Goal: Information Seeking & Learning: Check status

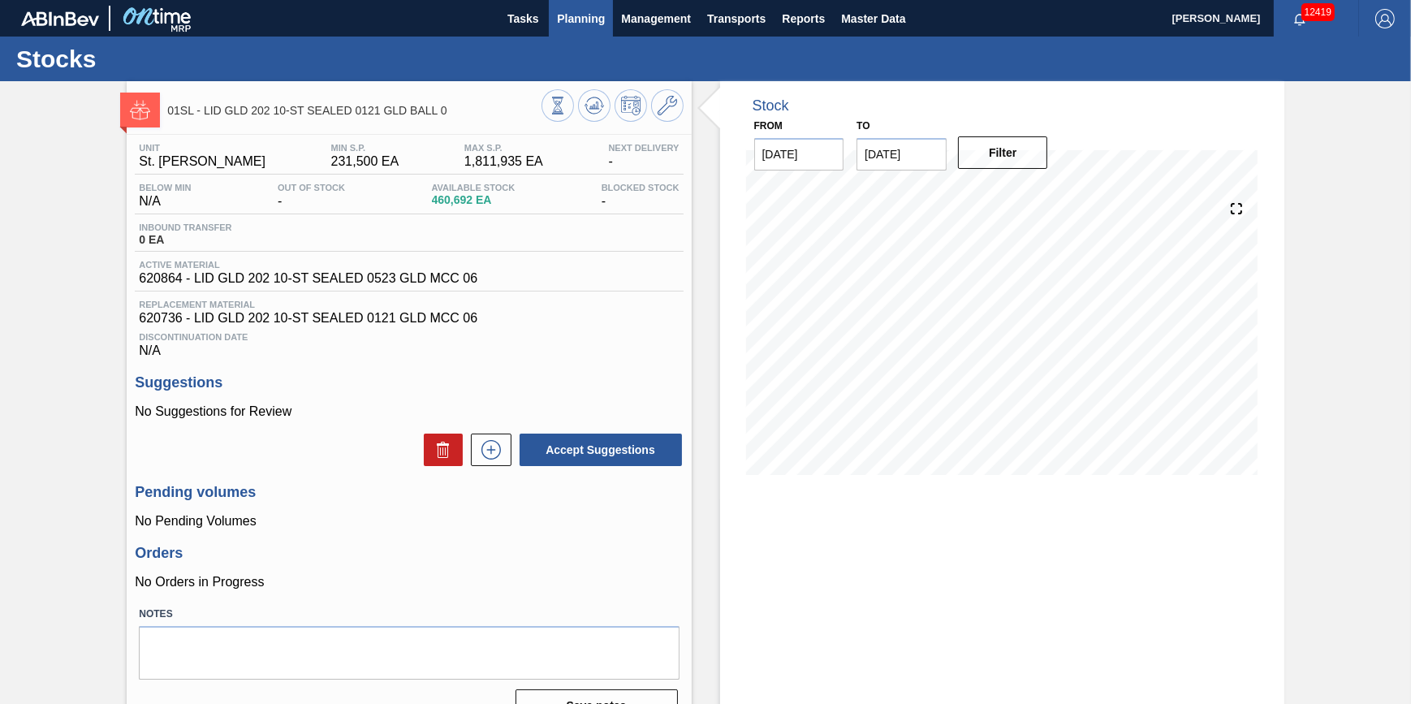
click at [582, 17] on span "Planning" at bounding box center [581, 18] width 48 height 19
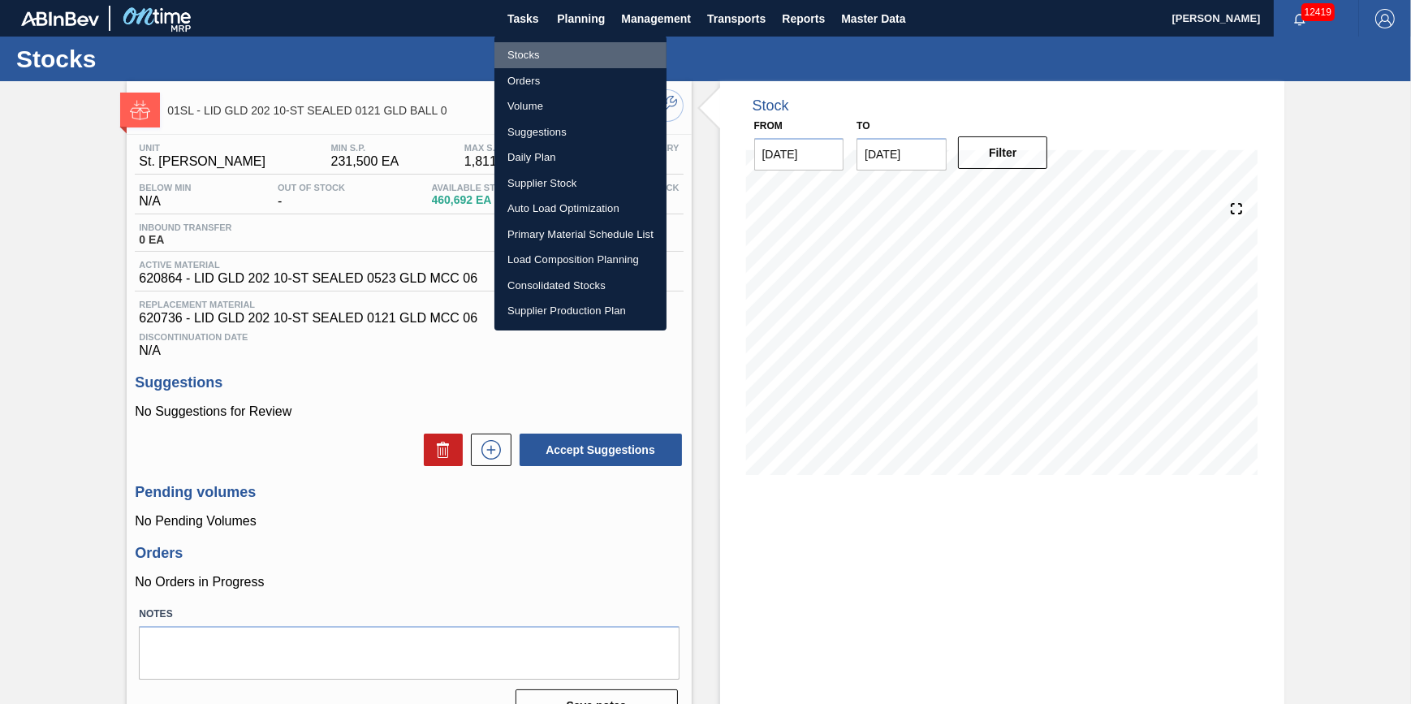
click at [580, 48] on li "Stocks" at bounding box center [580, 55] width 172 height 26
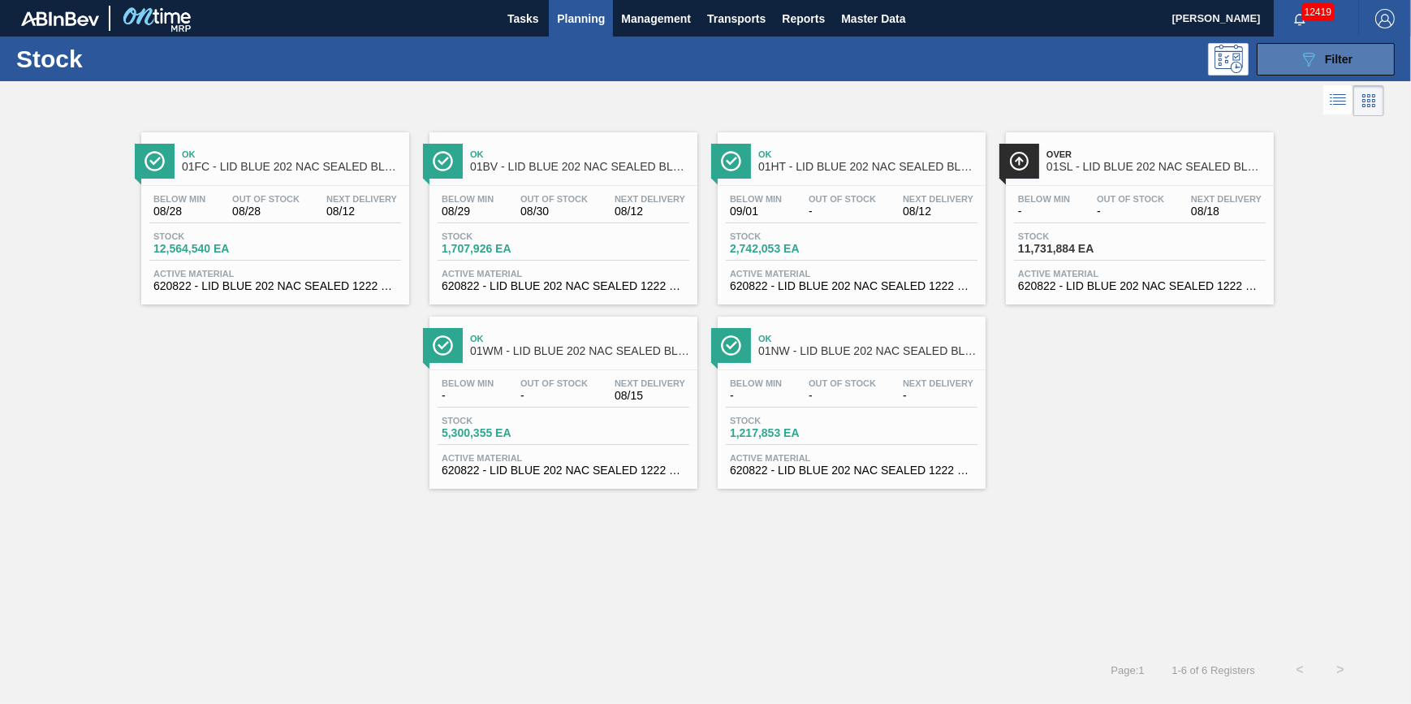
click at [1284, 72] on button "089F7B8B-B2A5-4AFE-B5C0-19BA573D28AC Filter" at bounding box center [1325, 59] width 138 height 32
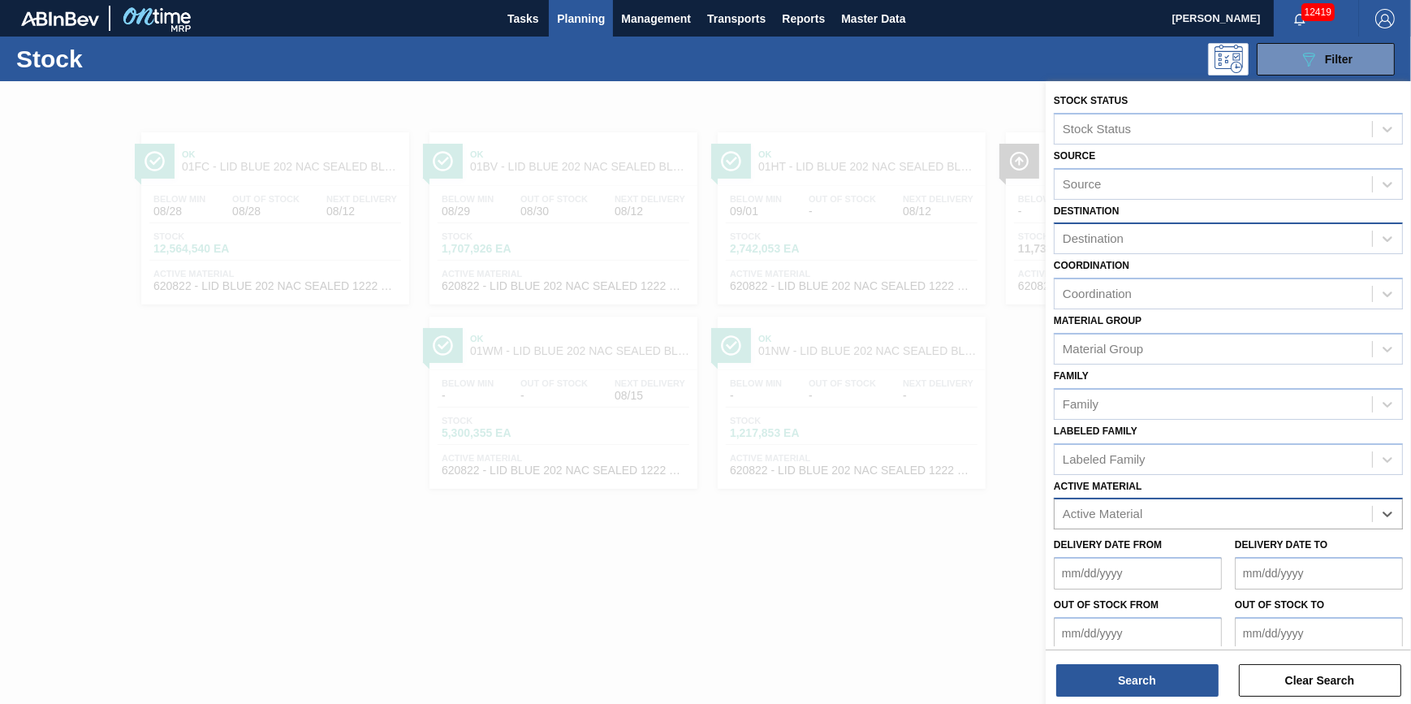
click at [1202, 239] on div "Destination" at bounding box center [1212, 239] width 317 height 24
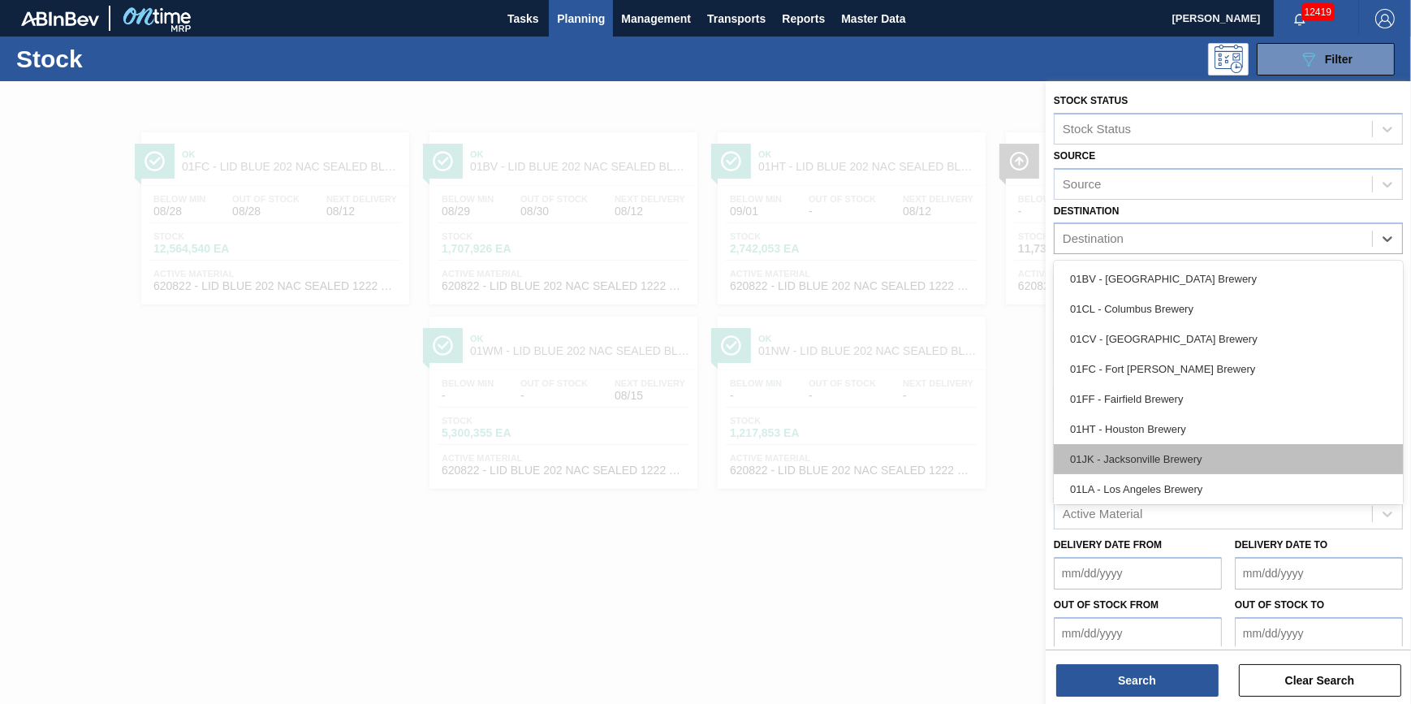
scroll to position [123, 0]
click at [1213, 450] on div "01SL - St. Louis Brewery" at bounding box center [1228, 457] width 349 height 30
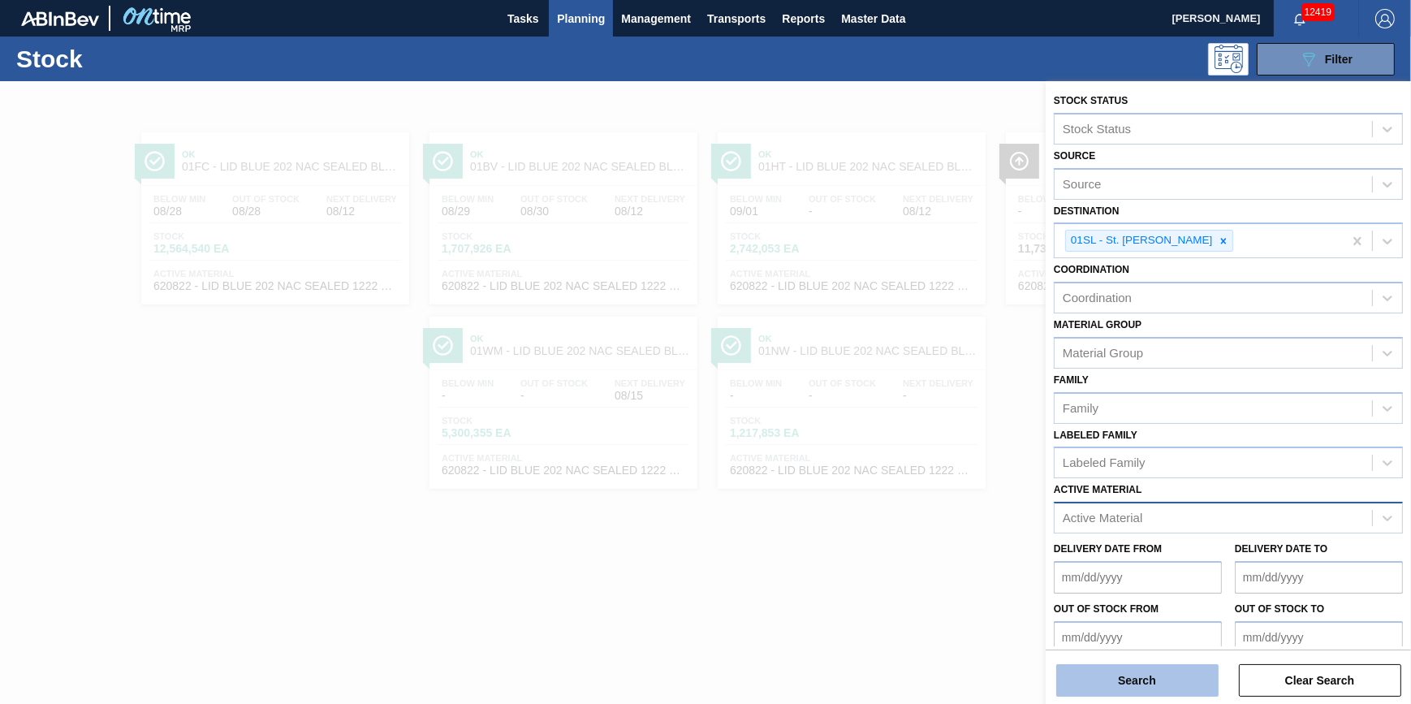
click at [1153, 677] on button "Search" at bounding box center [1137, 680] width 162 height 32
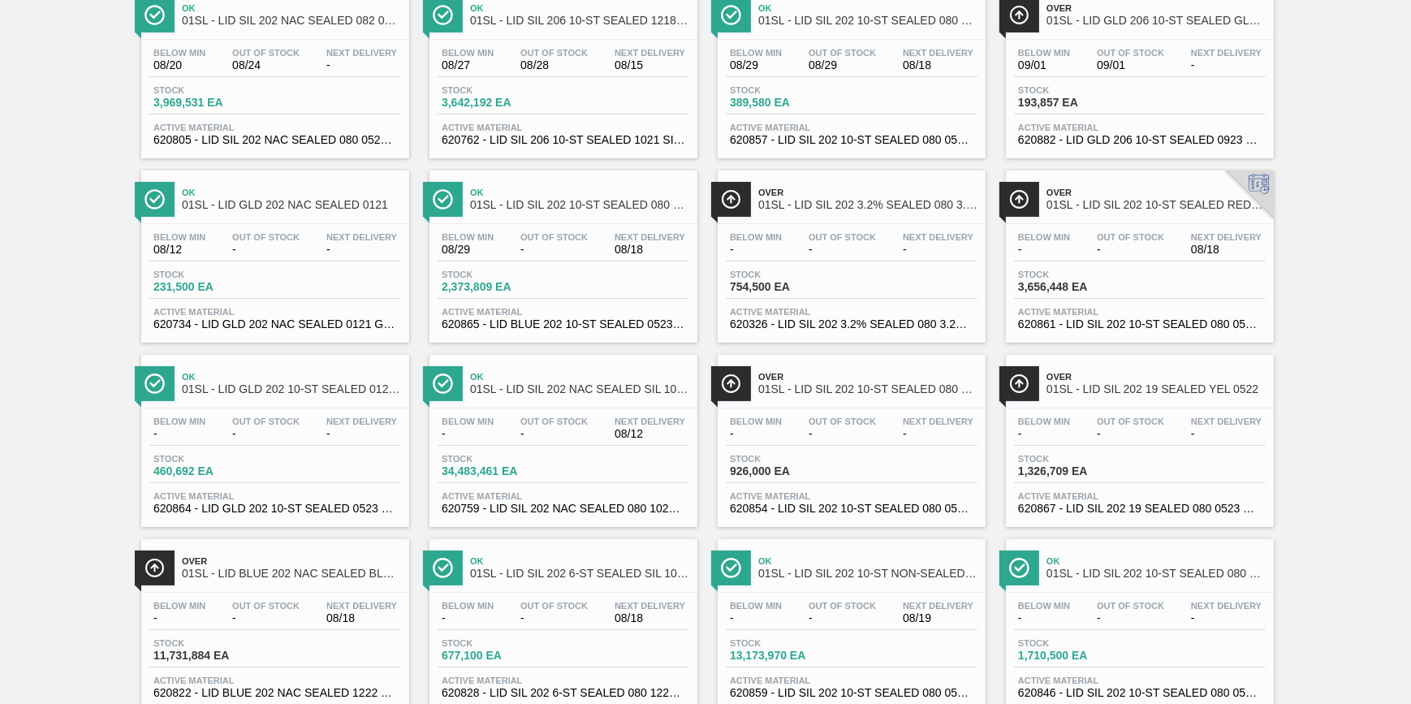
scroll to position [147, 0]
click at [319, 105] on div "Stock 3,969,531 EA" at bounding box center [275, 98] width 252 height 29
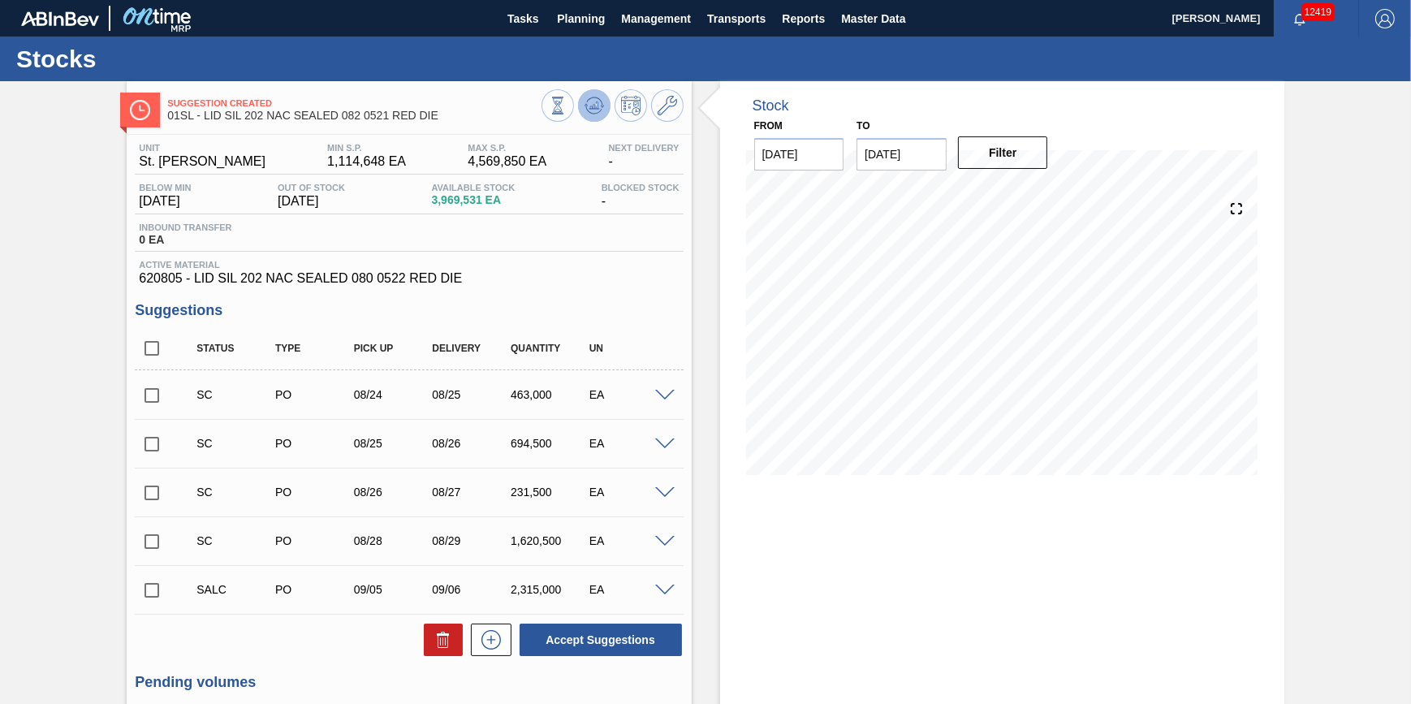
click at [593, 116] on button at bounding box center [594, 105] width 32 height 32
click at [564, 24] on span "Planning" at bounding box center [581, 18] width 48 height 19
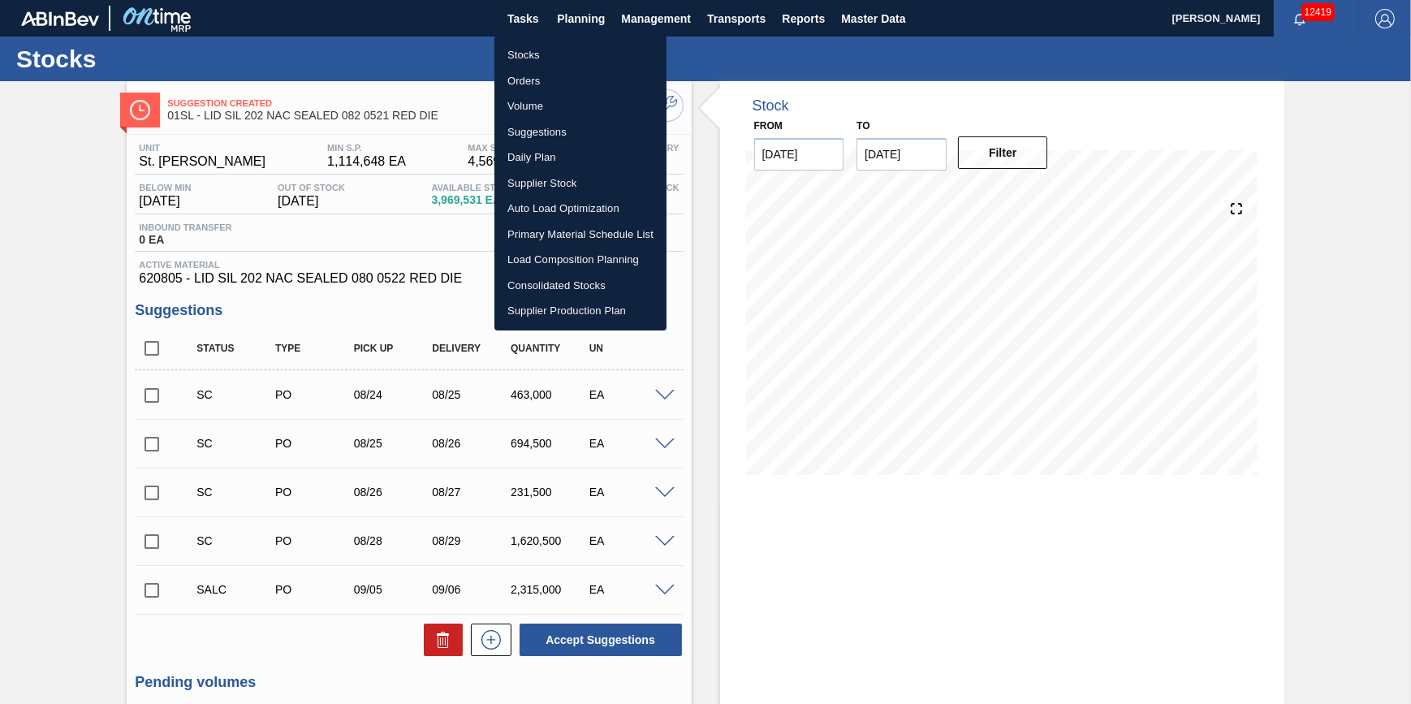
click at [542, 48] on li "Stocks" at bounding box center [580, 55] width 172 height 26
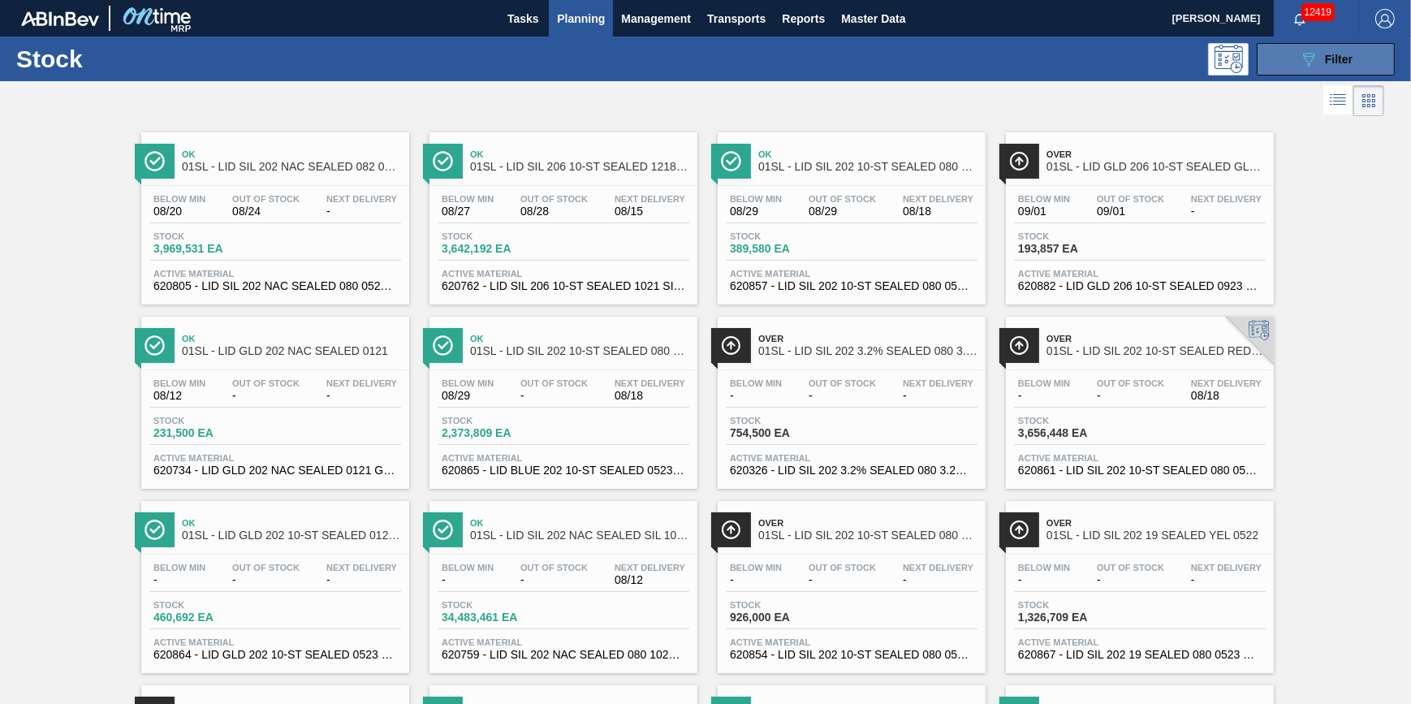
click at [1256, 72] on button "089F7B8B-B2A5-4AFE-B5C0-19BA573D28AC Filter" at bounding box center [1325, 59] width 138 height 32
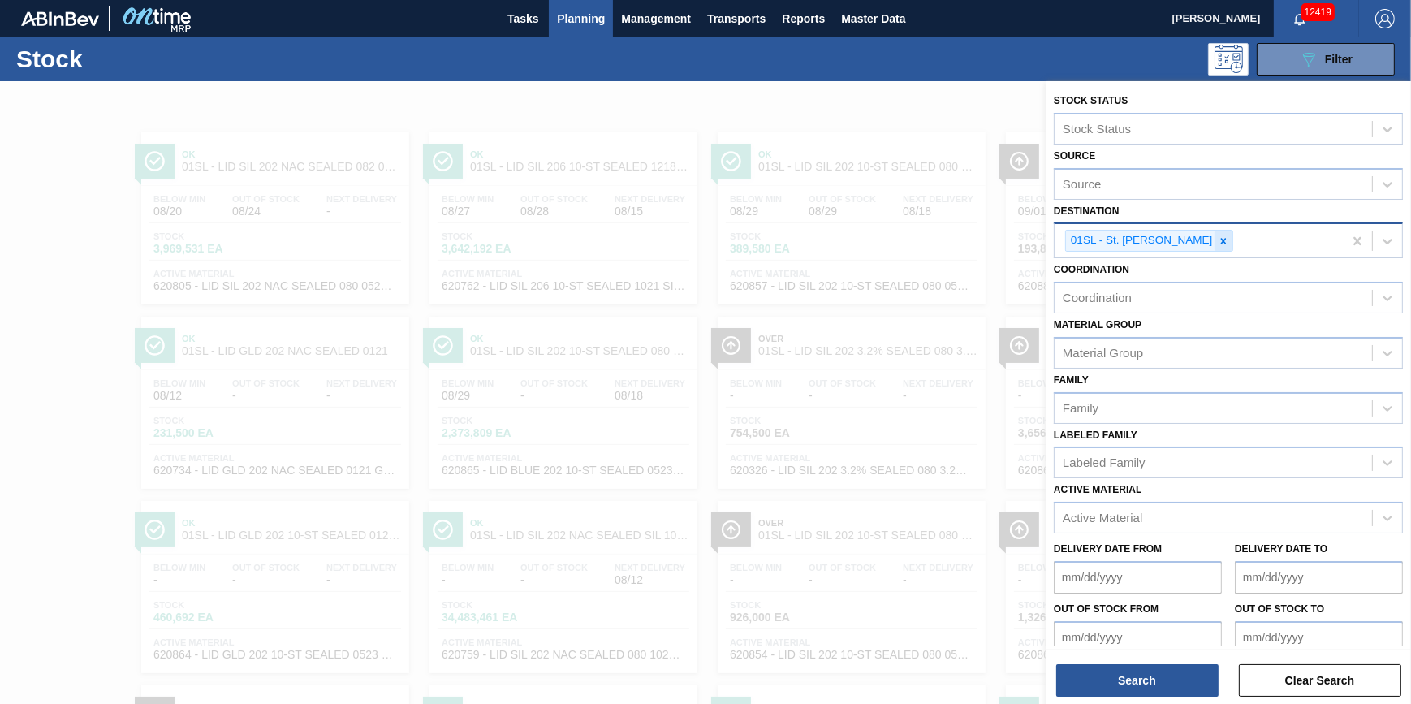
click at [1214, 231] on div at bounding box center [1223, 241] width 18 height 20
click at [1208, 235] on div "Destination" at bounding box center [1212, 239] width 317 height 24
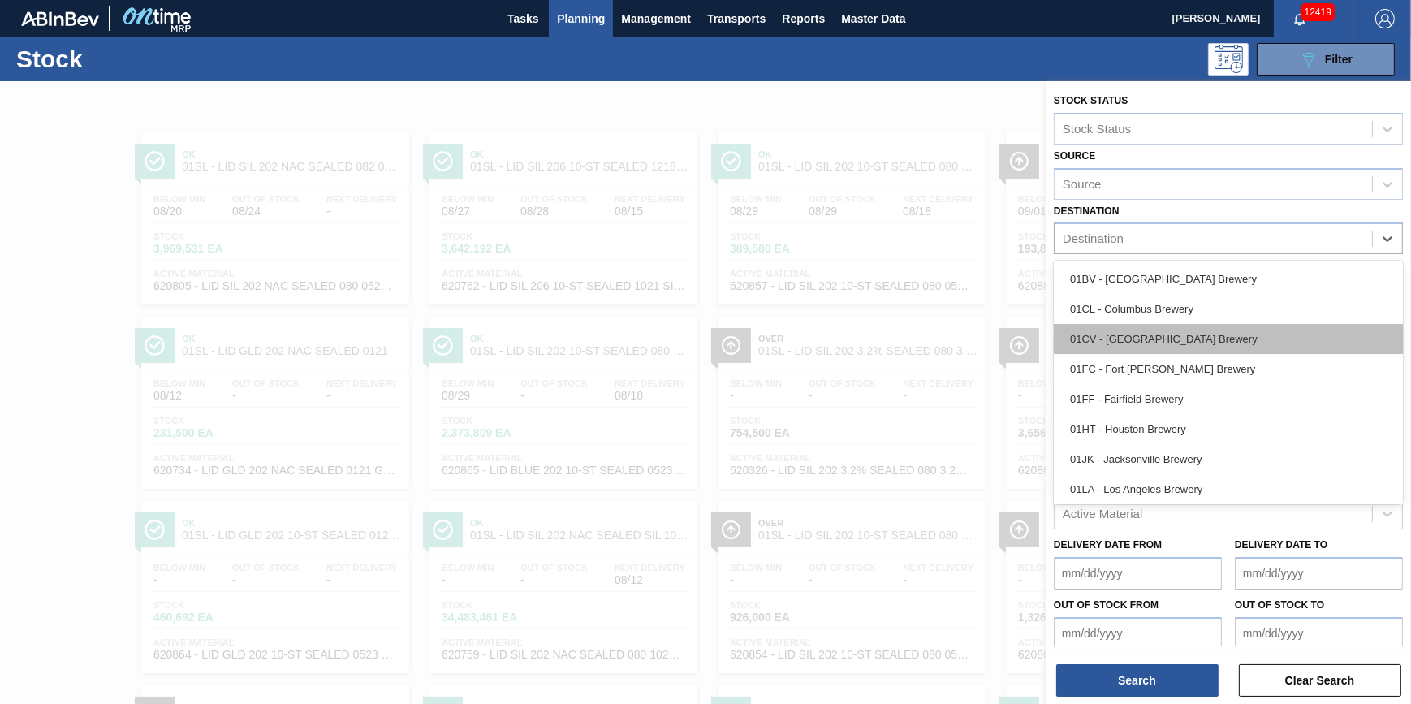
click at [1170, 333] on div "01CV - Cartersville Brewery" at bounding box center [1228, 339] width 349 height 30
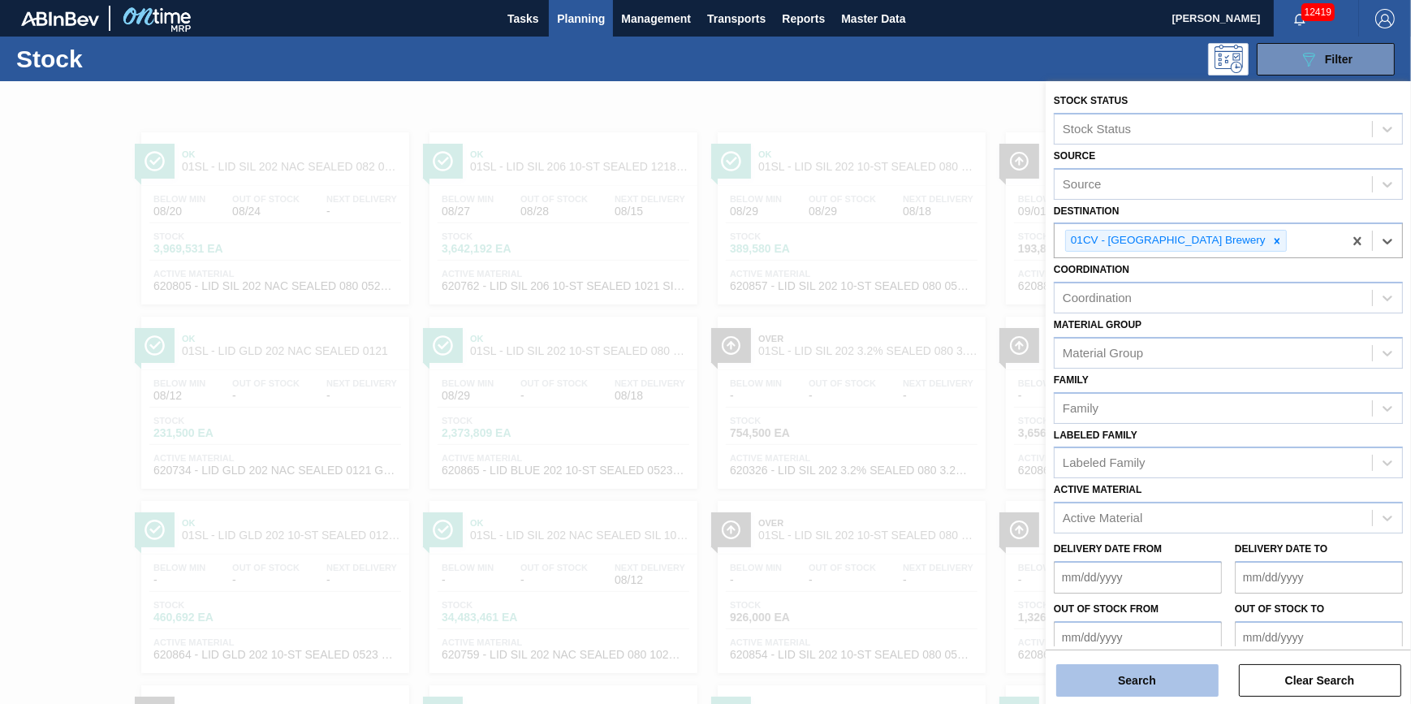
click at [1120, 675] on button "Search" at bounding box center [1137, 680] width 162 height 32
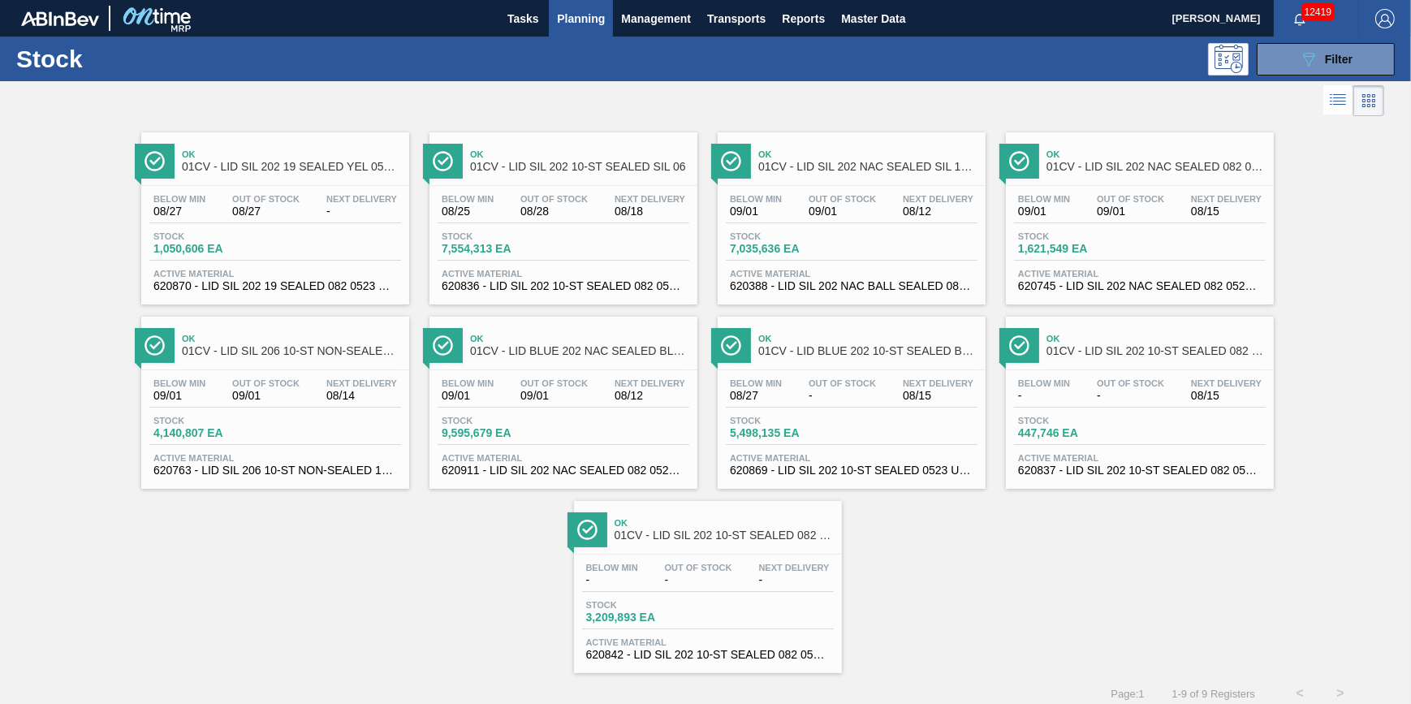
click at [561, 423] on div "Stock 9,595,679 EA" at bounding box center [564, 430] width 252 height 29
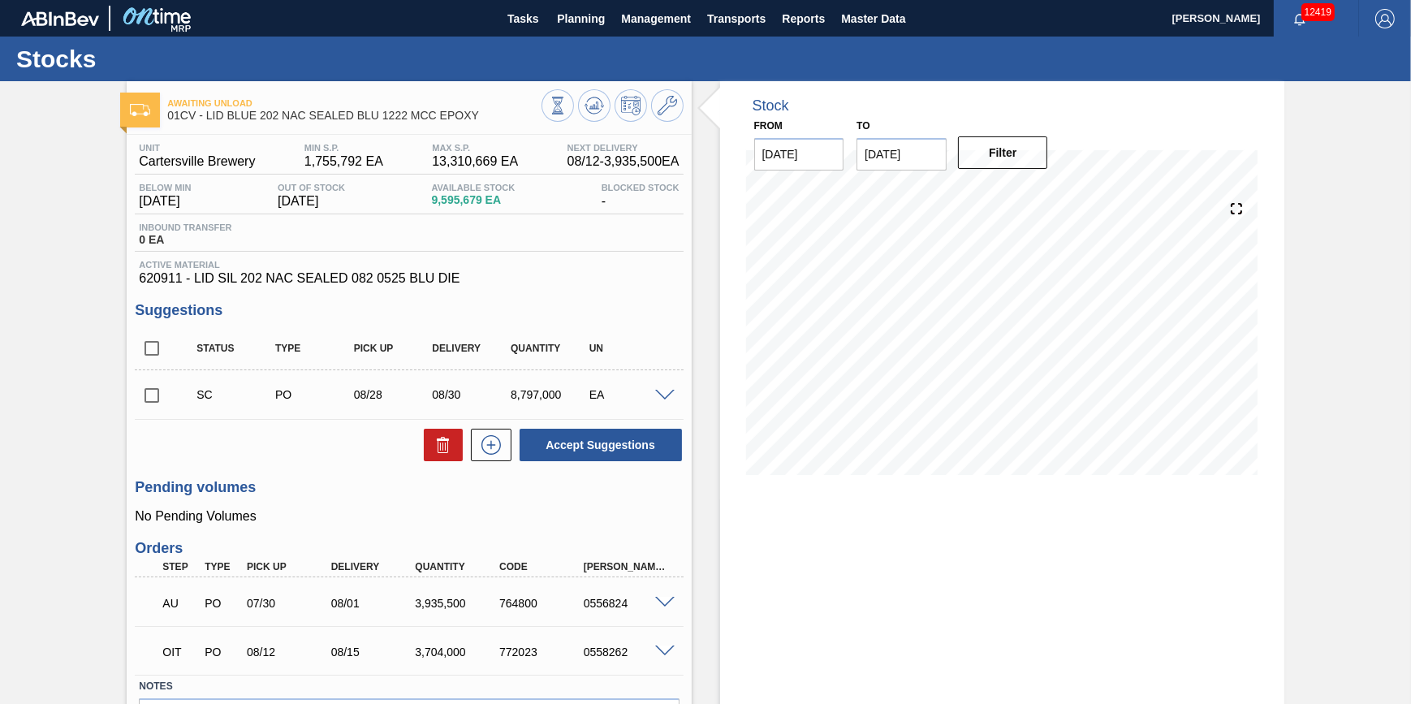
click at [886, 151] on input "[DATE]" at bounding box center [901, 154] width 90 height 32
click at [1029, 374] on div "6" at bounding box center [1034, 377] width 22 height 22
type input "09/06/2025"
click at [971, 151] on button "Filter" at bounding box center [1003, 152] width 90 height 32
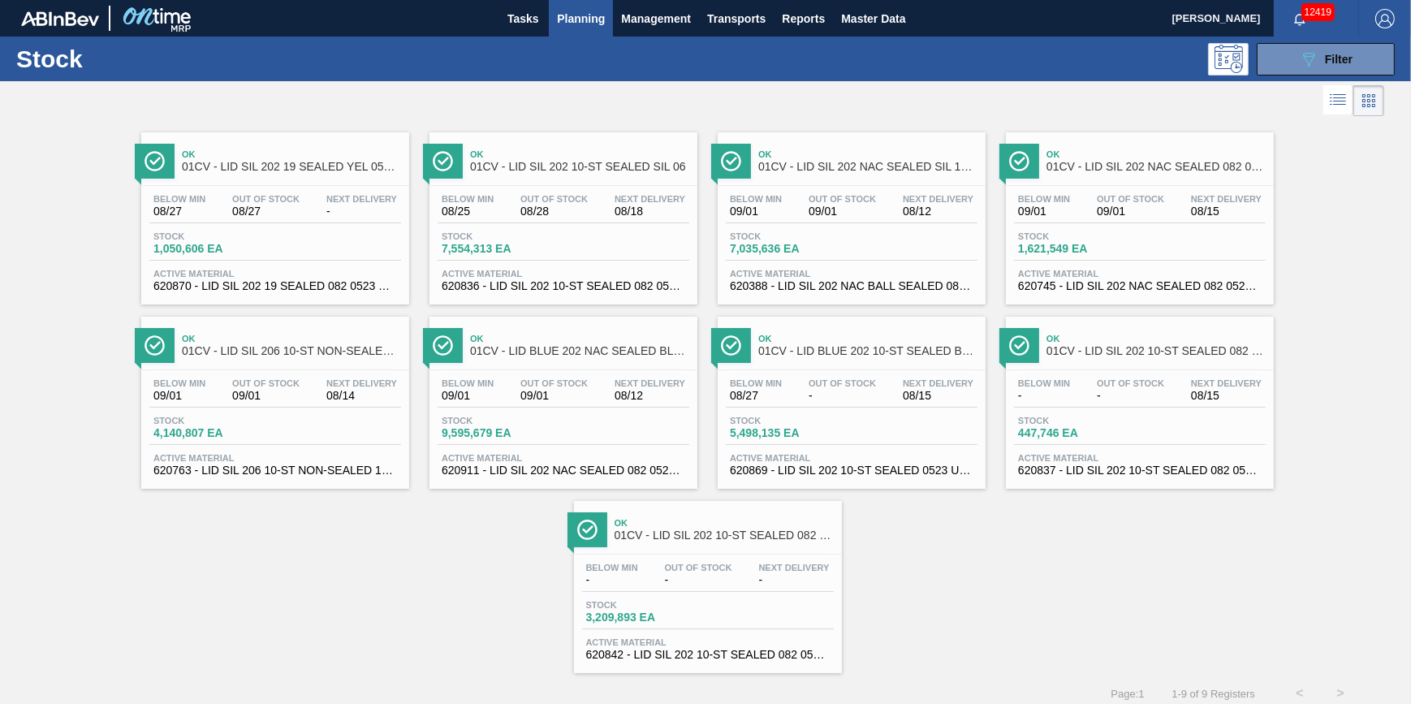
click at [830, 230] on div "Below Min 09/01 Out Of Stock 09/01 Next Delivery 08/12 Stock 7,035,636 EA Activ…" at bounding box center [852, 241] width 268 height 110
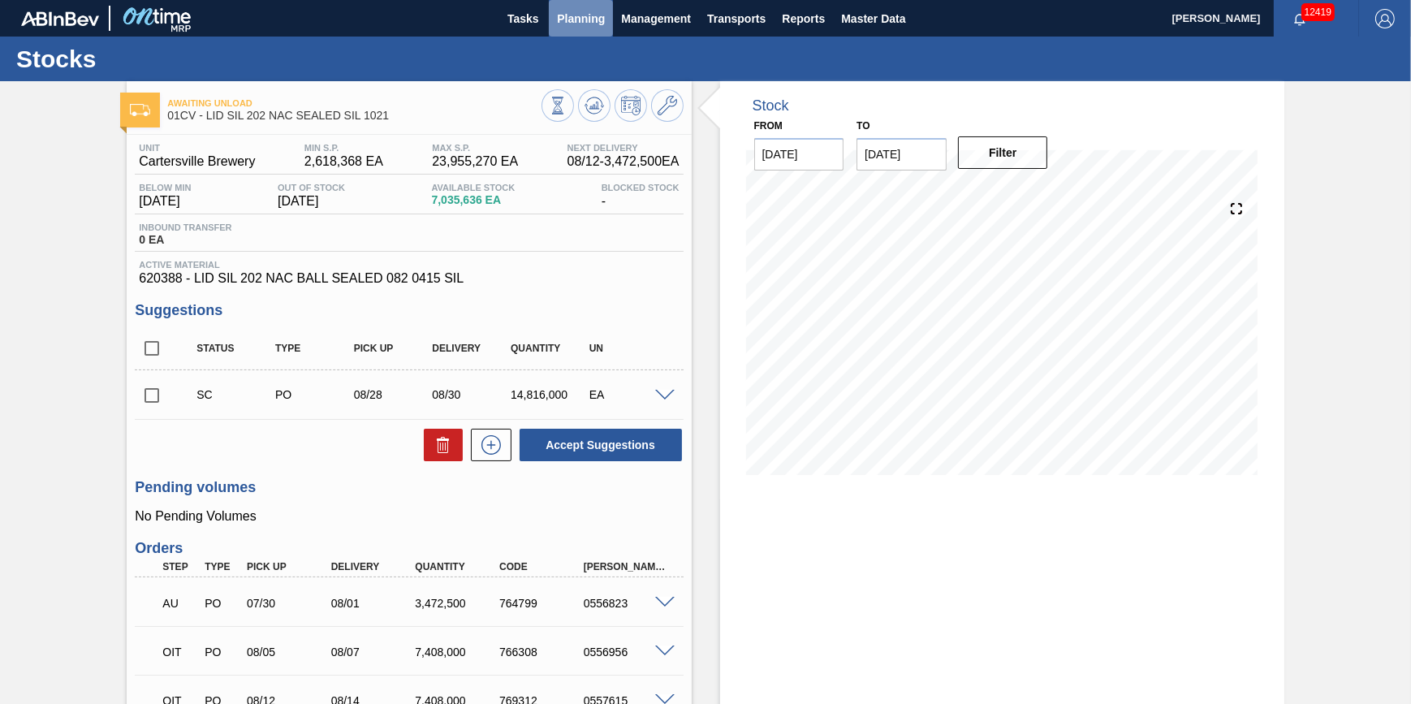
click at [584, 30] on button "Planning" at bounding box center [581, 18] width 64 height 37
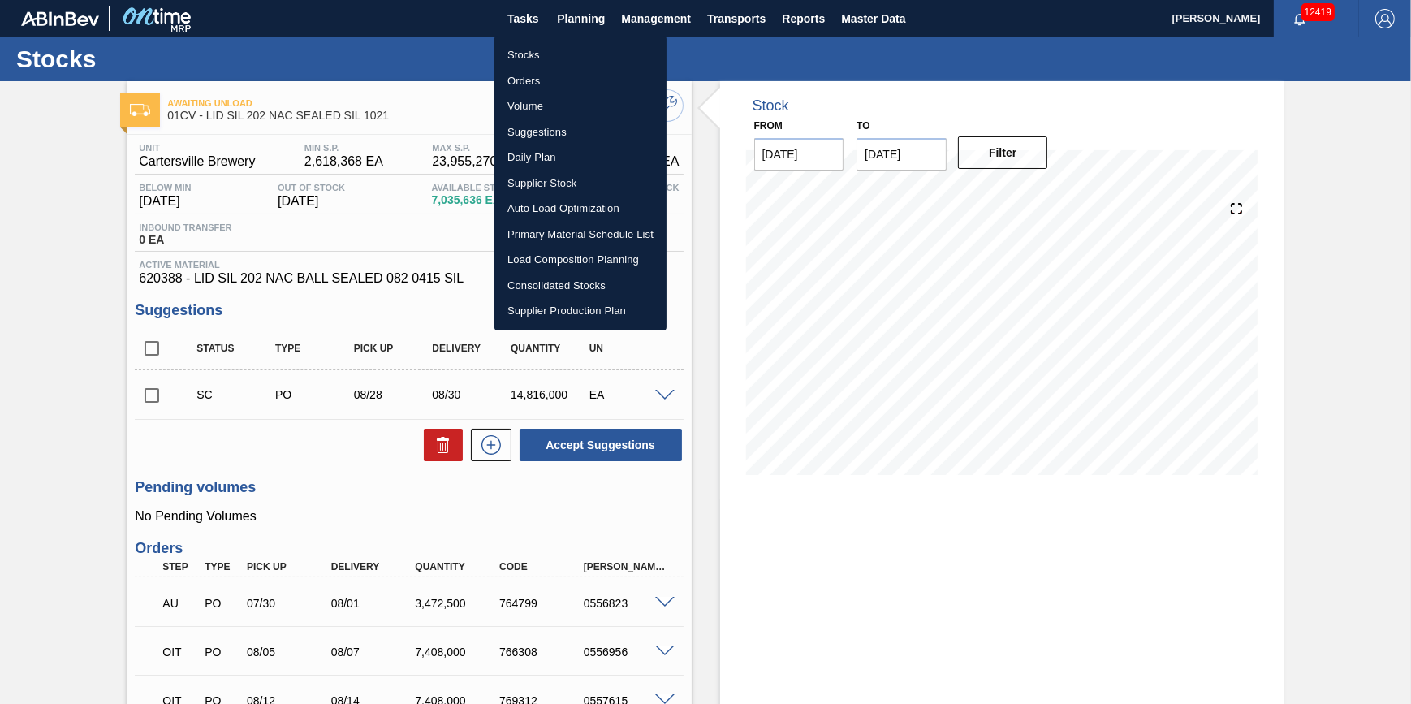
click at [1020, 476] on div at bounding box center [705, 352] width 1411 height 704
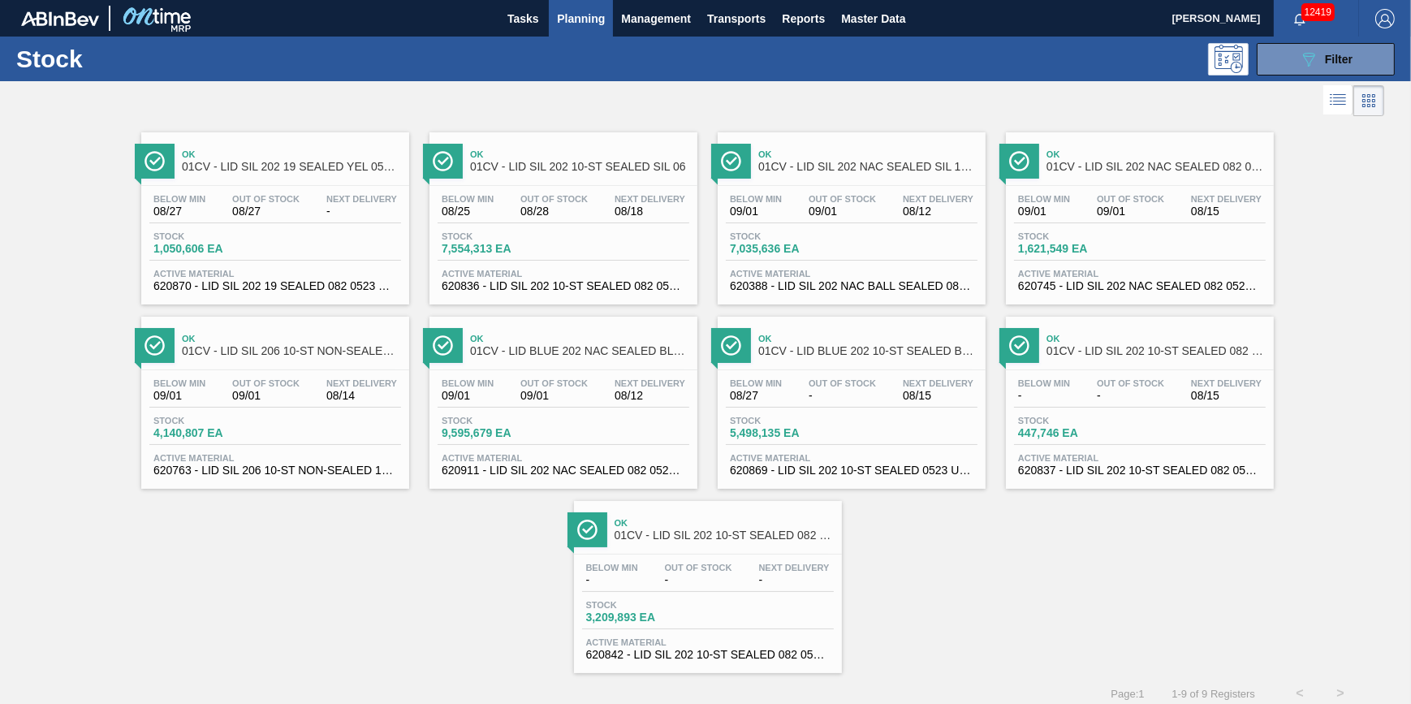
drag, startPoint x: 1319, startPoint y: 60, endPoint x: 1315, endPoint y: 97, distance: 37.6
click at [1319, 60] on div "089F7B8B-B2A5-4AFE-B5C0-19BA573D28AC Filter" at bounding box center [1326, 59] width 54 height 19
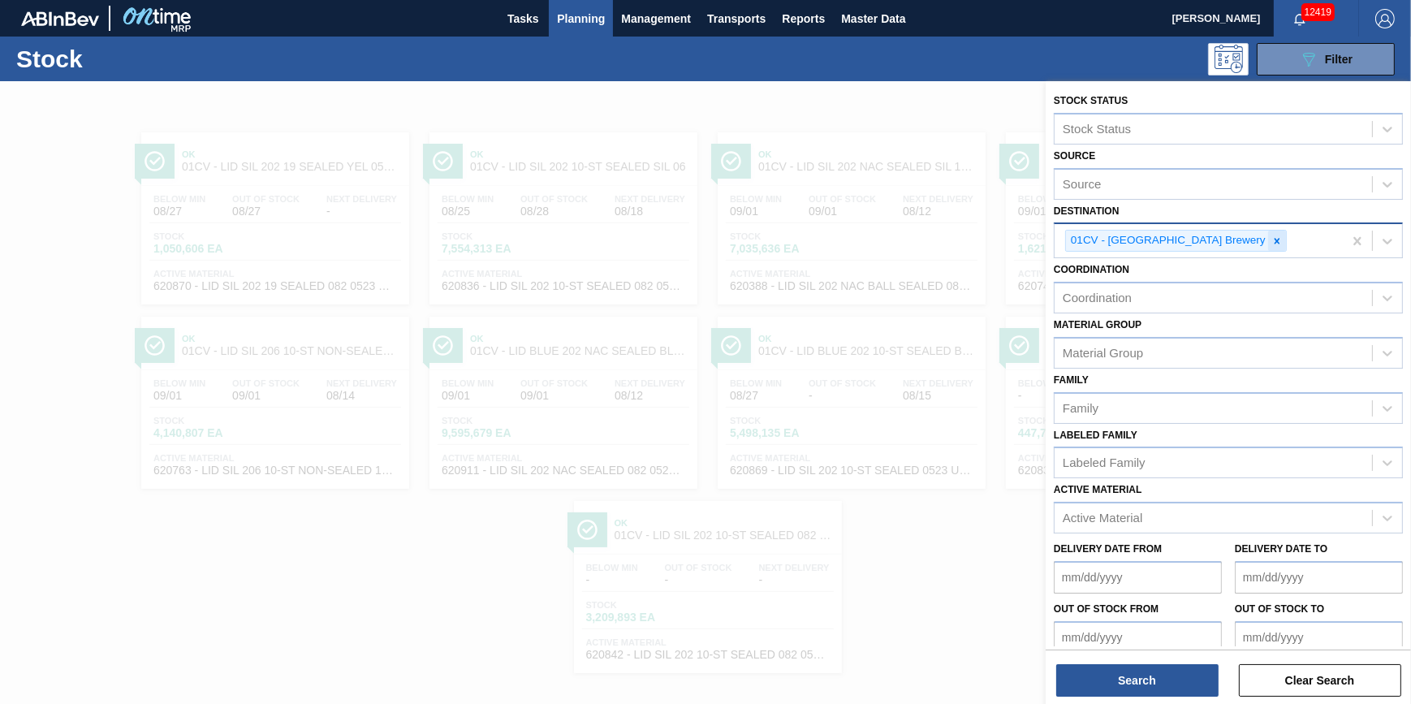
click at [1271, 236] on icon at bounding box center [1276, 240] width 11 height 11
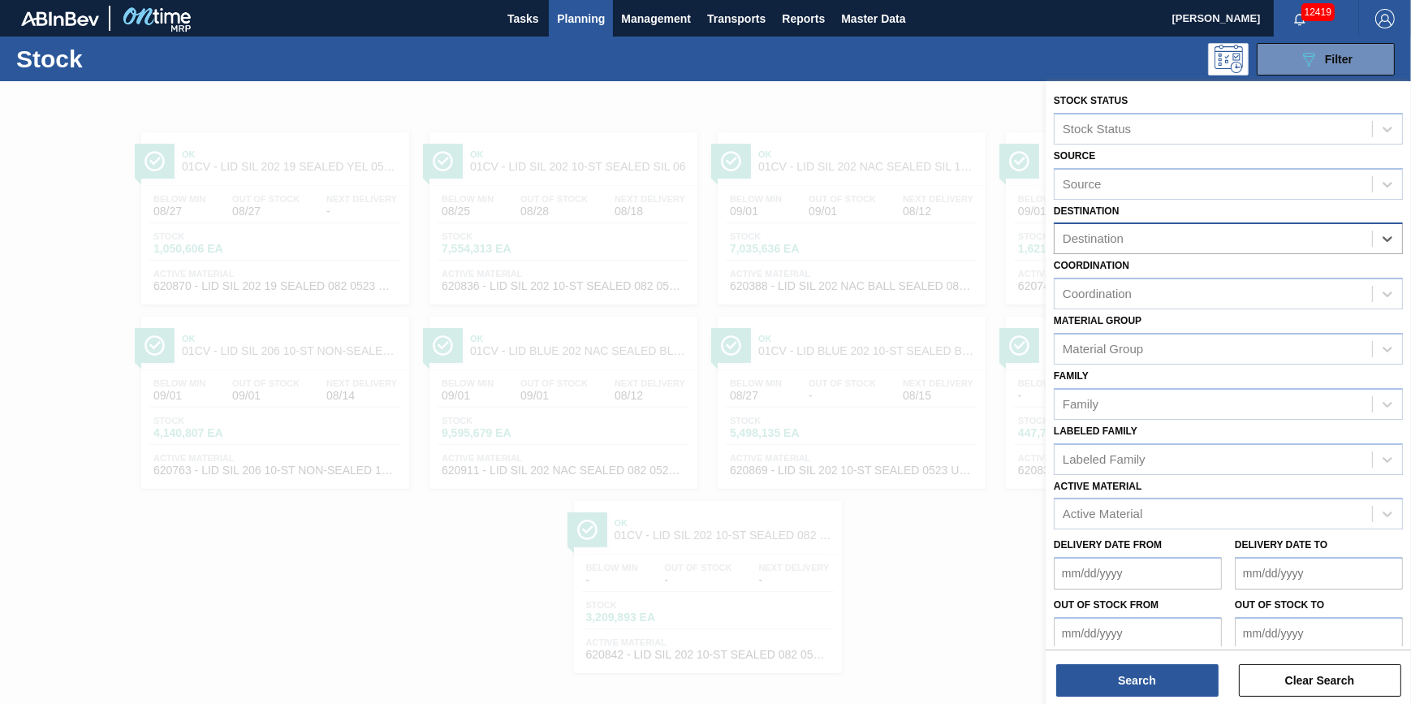
click at [1216, 240] on div "Destination" at bounding box center [1212, 239] width 317 height 24
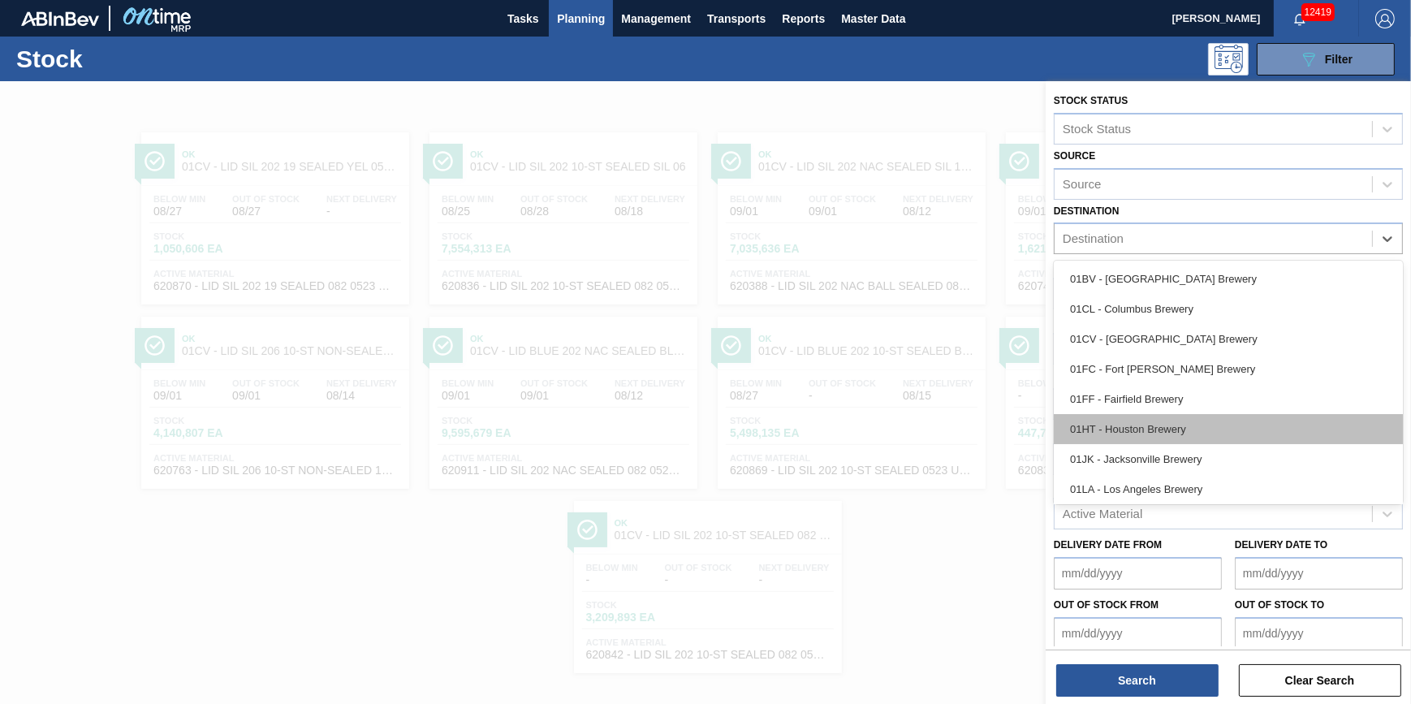
scroll to position [123, 0]
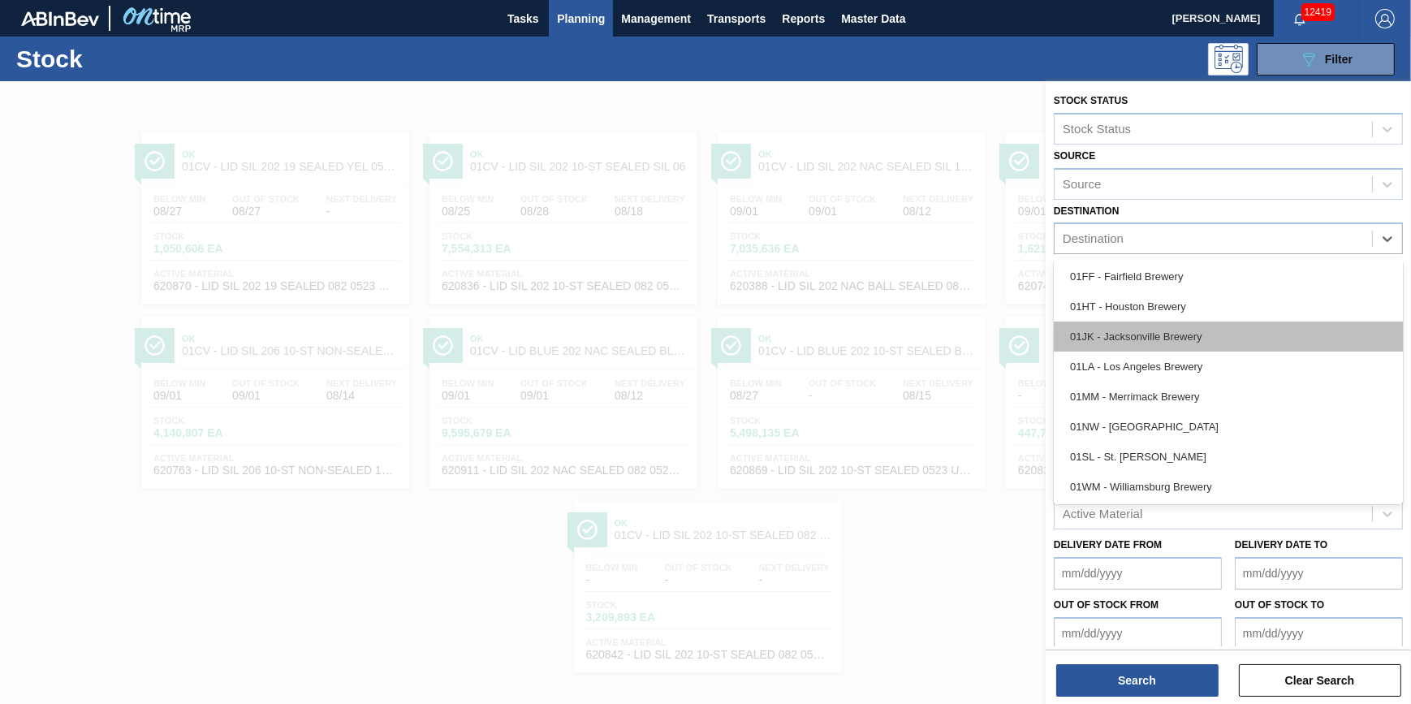
click at [1198, 347] on div "01JK - Jacksonville Brewery" at bounding box center [1228, 336] width 349 height 30
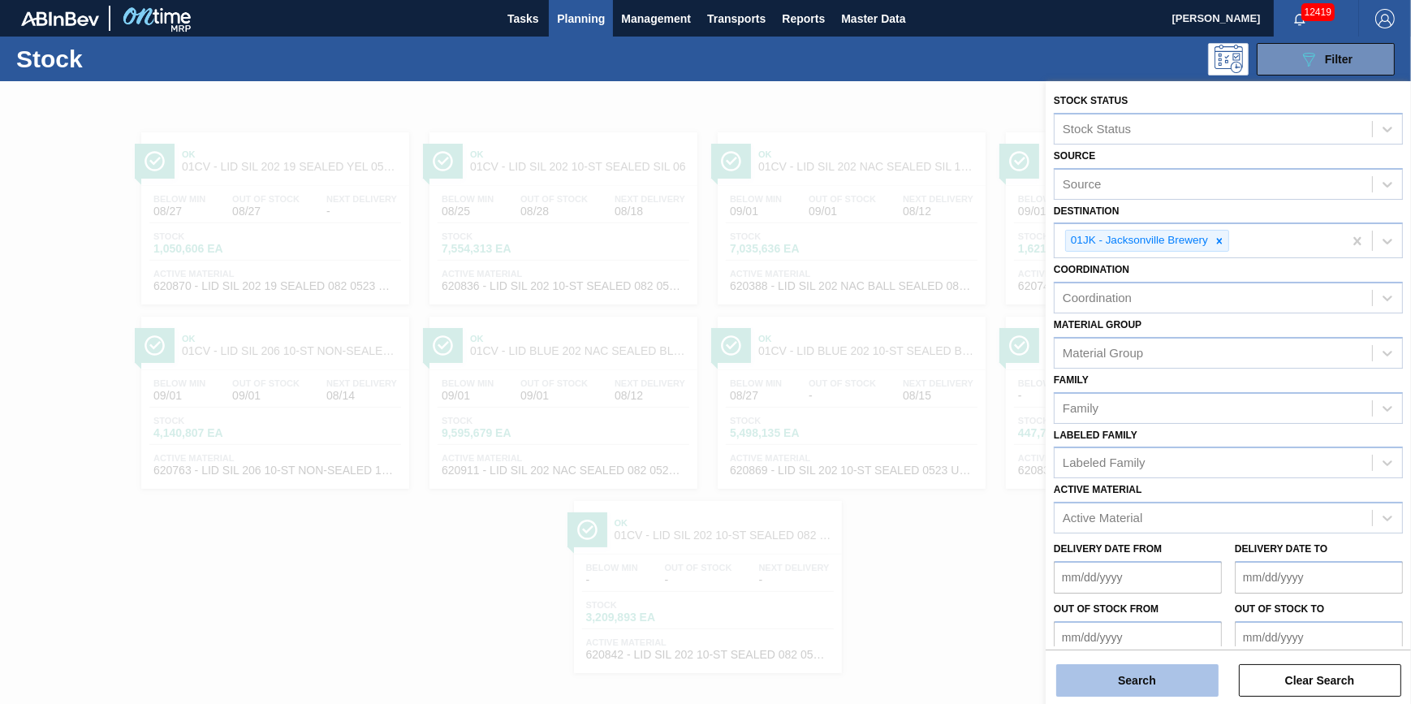
click at [1119, 679] on button "Search" at bounding box center [1137, 680] width 162 height 32
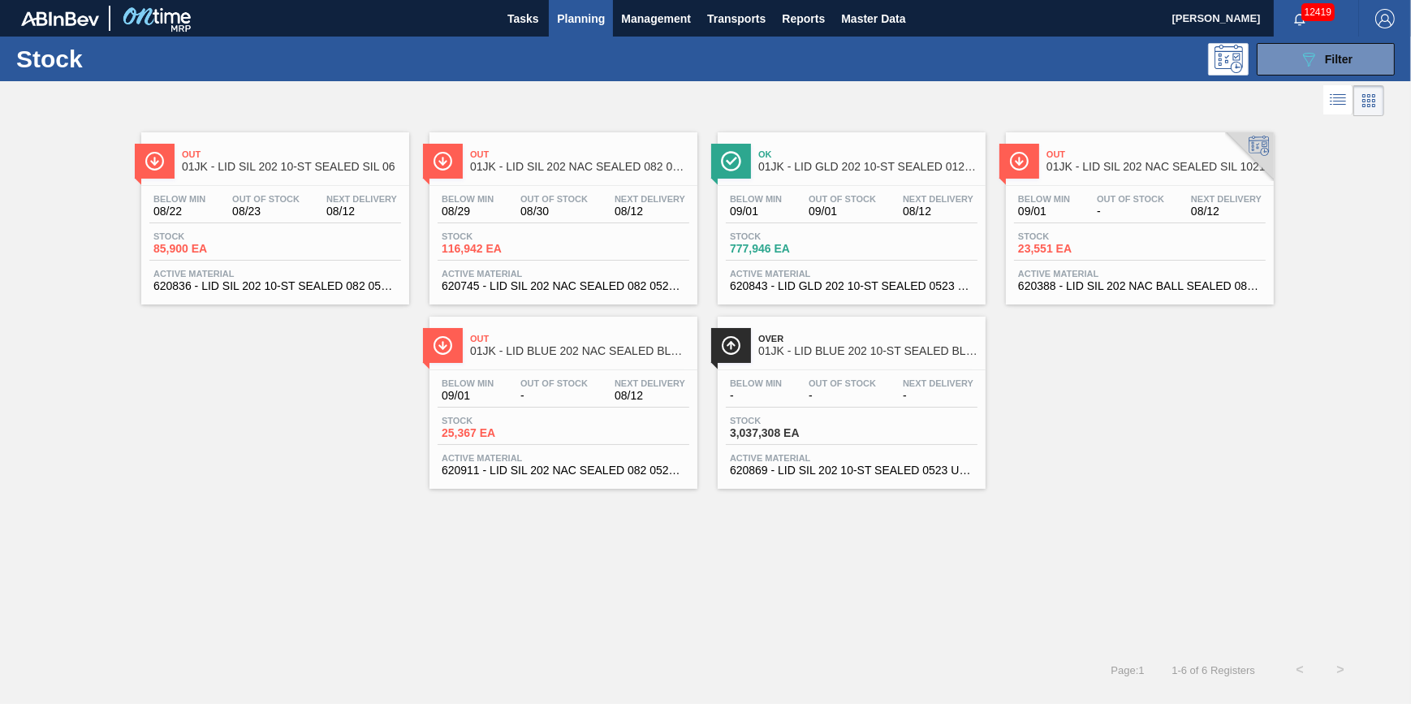
click at [219, 250] on span "85,900 EA" at bounding box center [210, 249] width 114 height 12
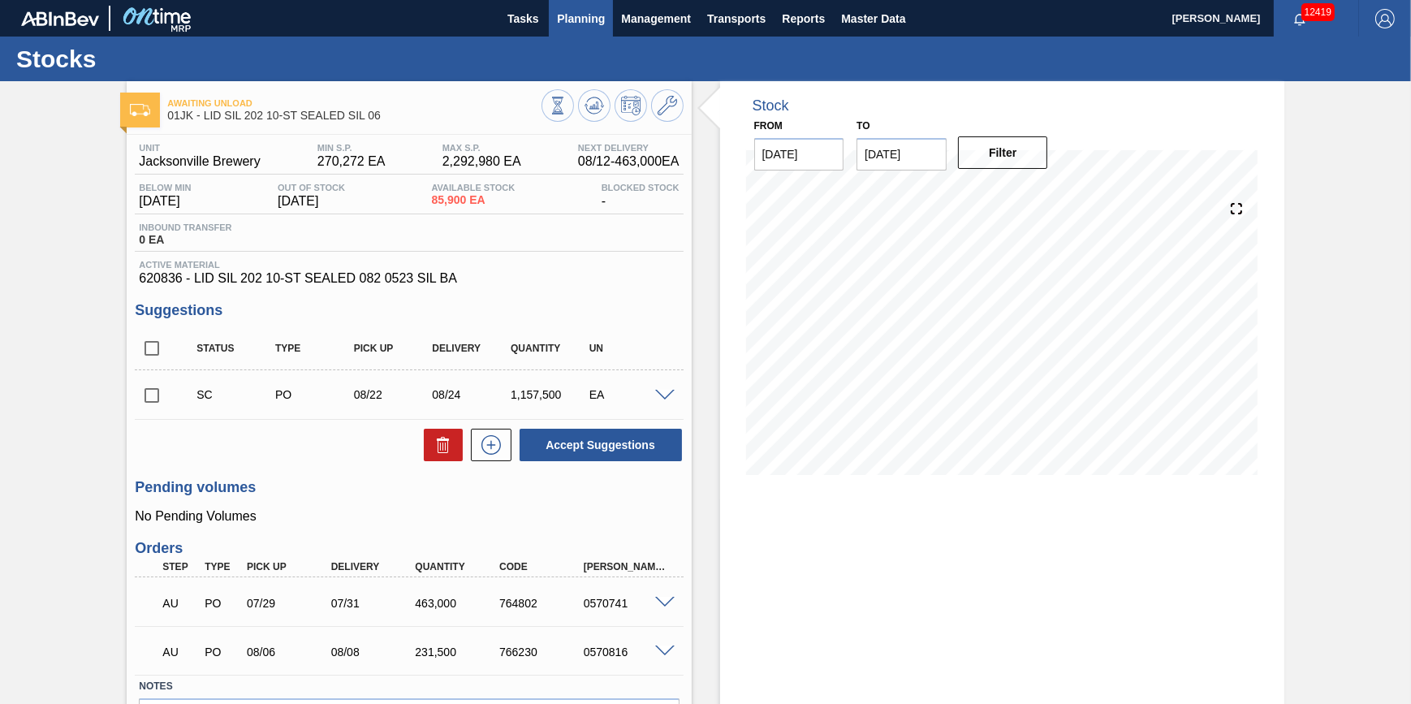
click at [566, 21] on span "Planning" at bounding box center [581, 18] width 48 height 19
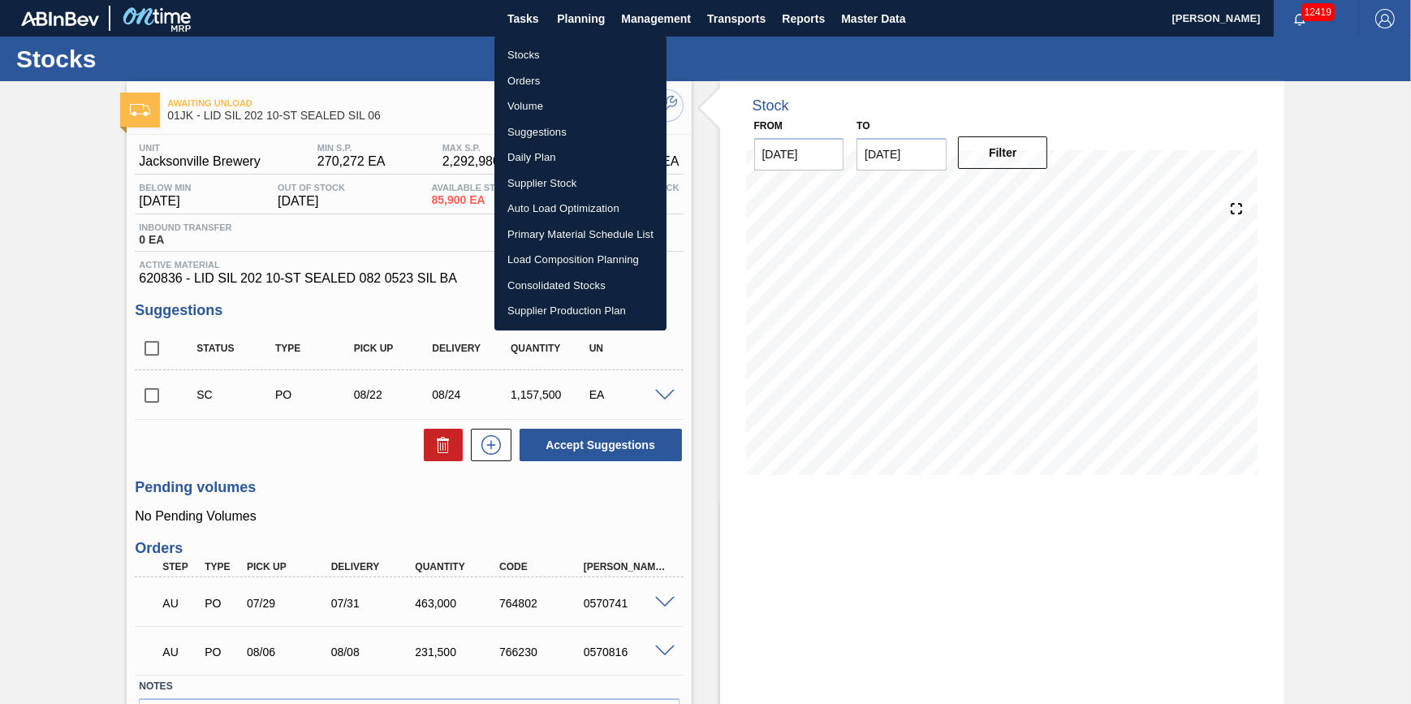
click at [567, 56] on li "Stocks" at bounding box center [580, 55] width 172 height 26
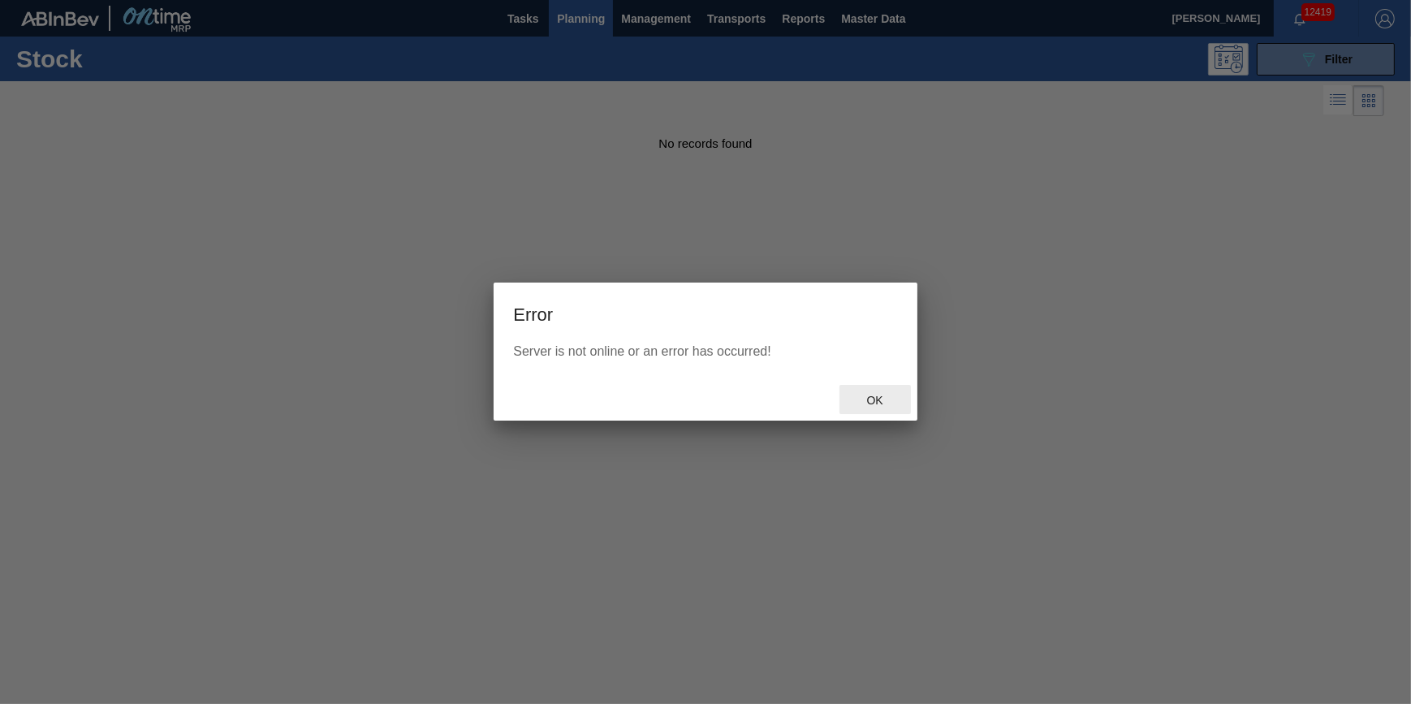
click at [869, 394] on span "Ok" at bounding box center [875, 400] width 42 height 13
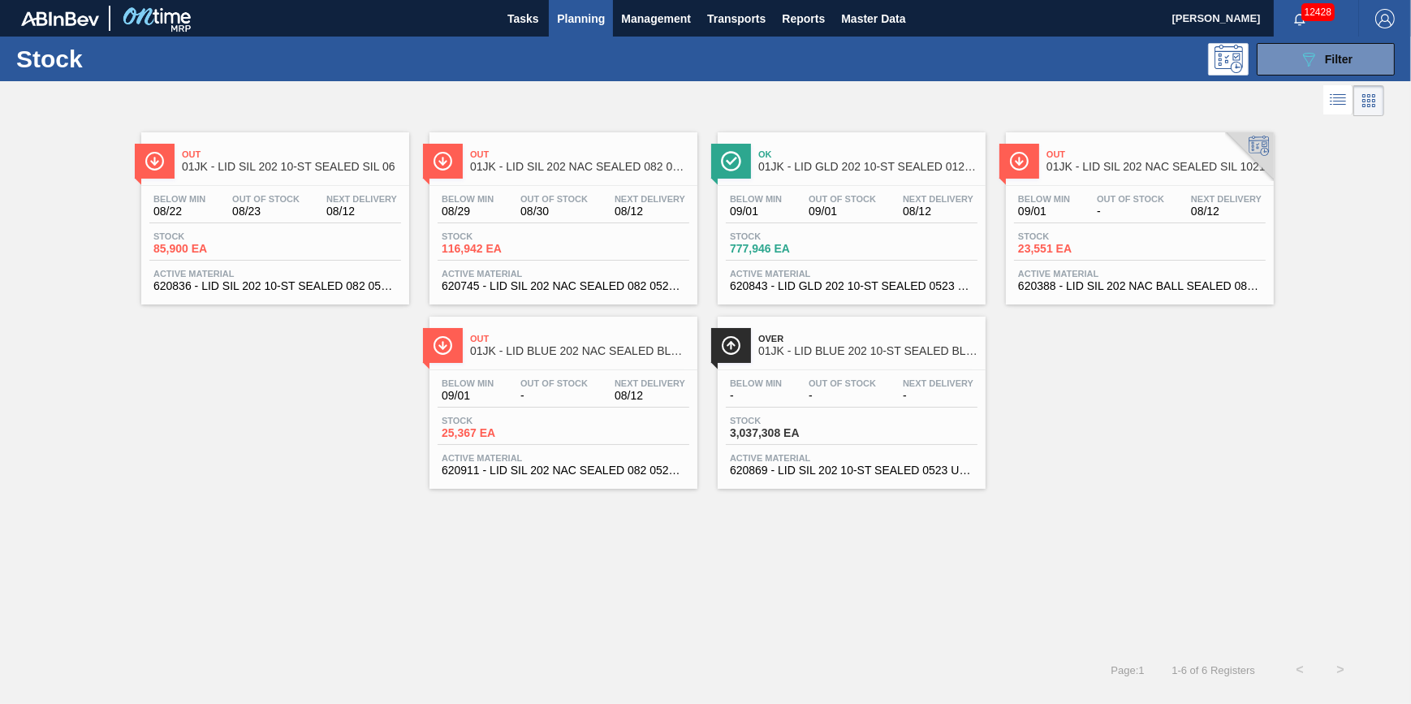
click at [573, 28] on button "Planning" at bounding box center [581, 18] width 64 height 37
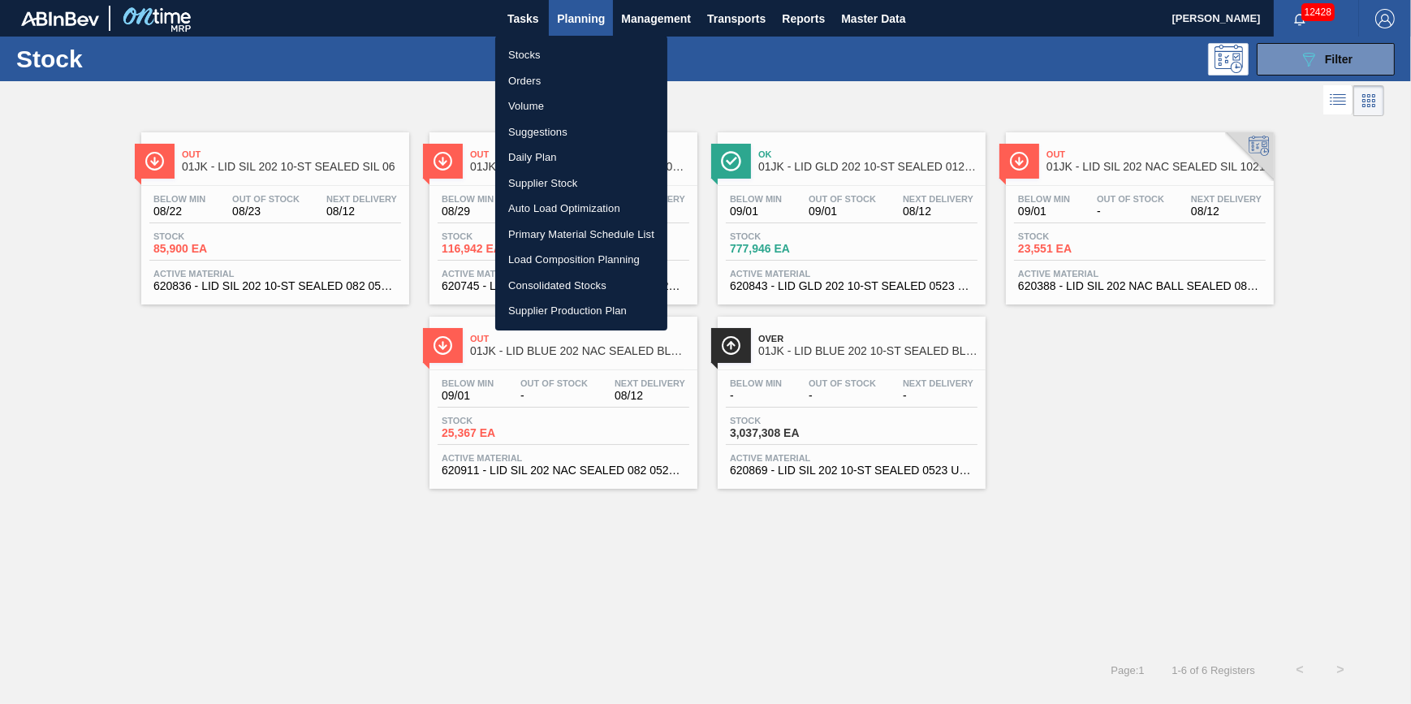
click at [567, 60] on li "Stocks" at bounding box center [581, 55] width 172 height 26
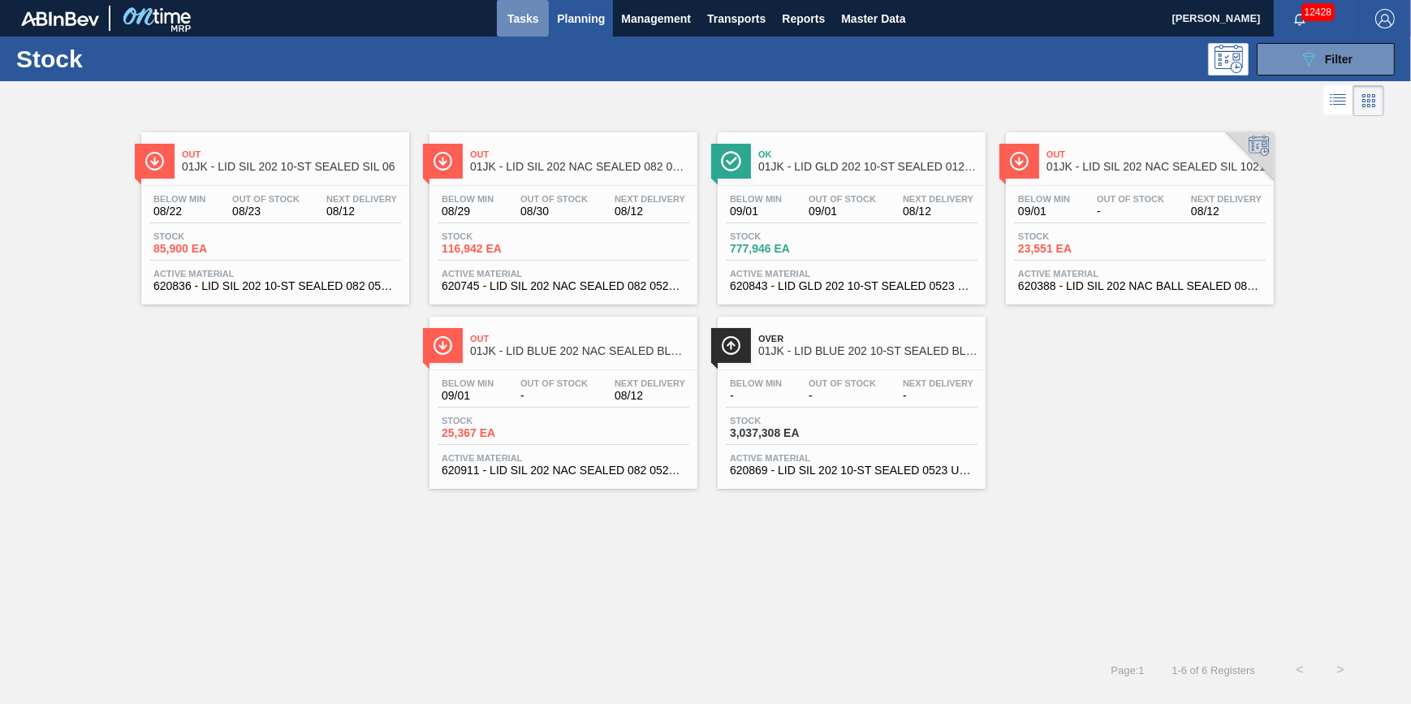
click at [515, 28] on button "Tasks" at bounding box center [523, 18] width 52 height 37
